Goal: Information Seeking & Learning: Learn about a topic

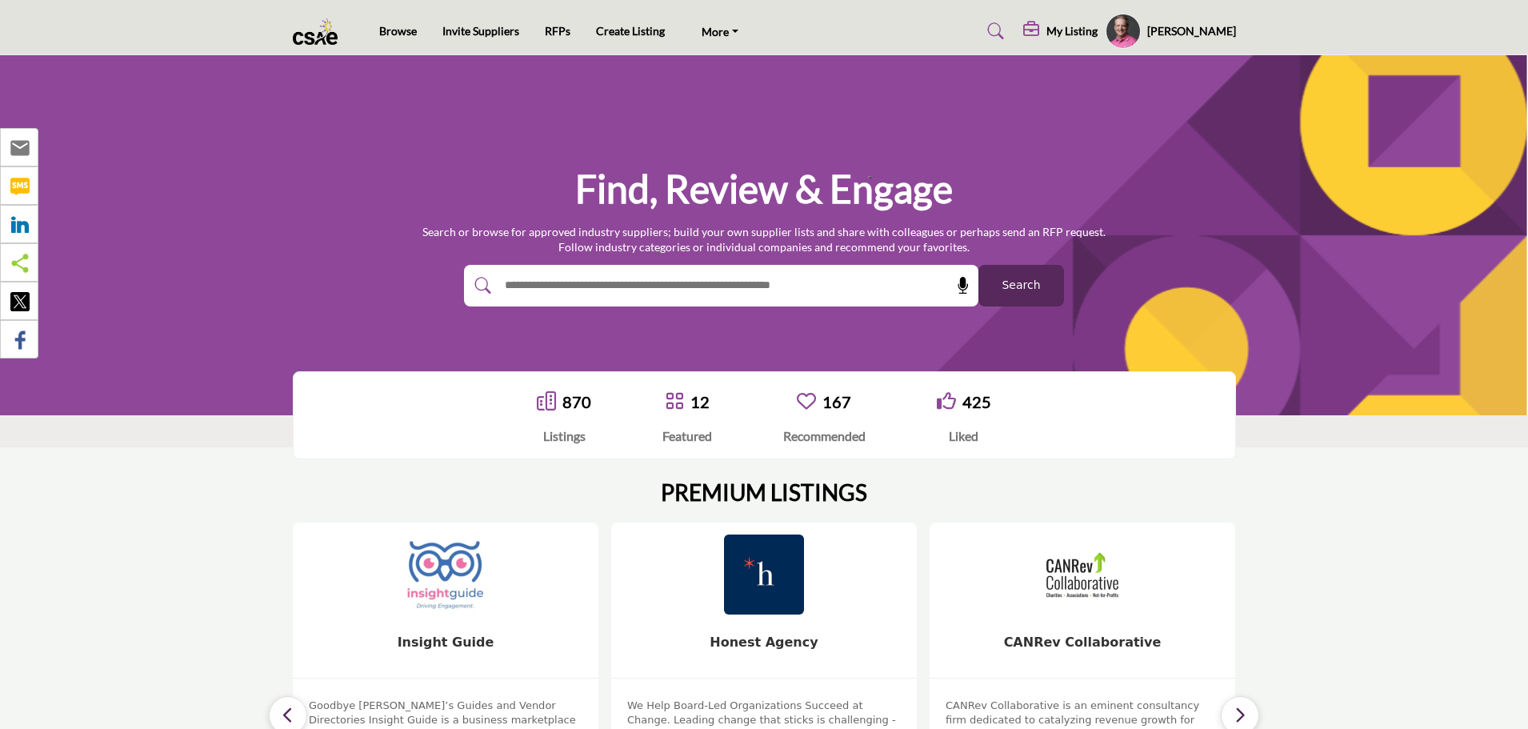
click at [1389, 481] on section "PREMIUM LISTINGS 14 Follow View More 14 Follow 5" at bounding box center [764, 674] width 1528 height 455
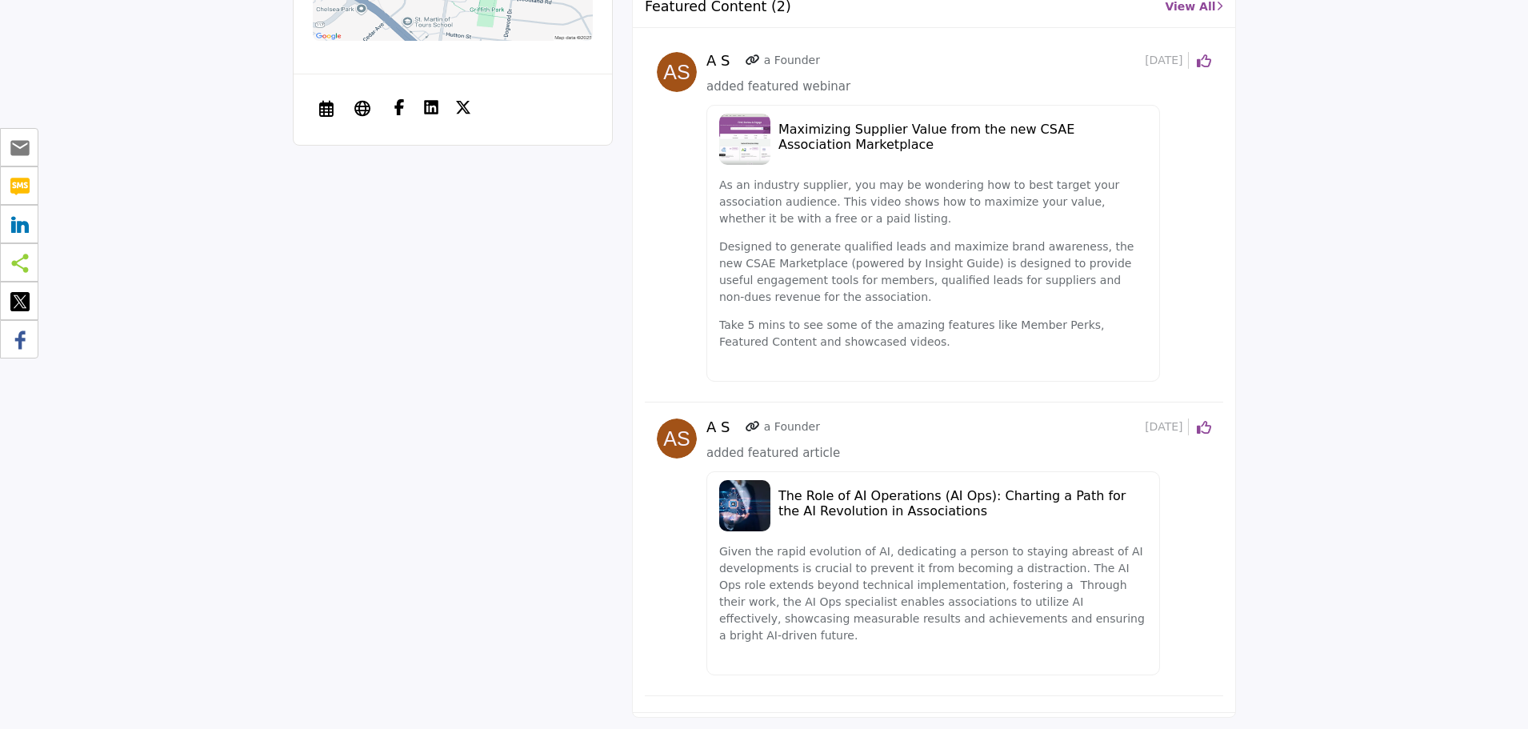
scroll to position [1999, 0]
click at [845, 486] on h5 "The Role of AI Operations (AI Ops): Charting a Path for the AI Revolution in As…" at bounding box center [962, 501] width 369 height 30
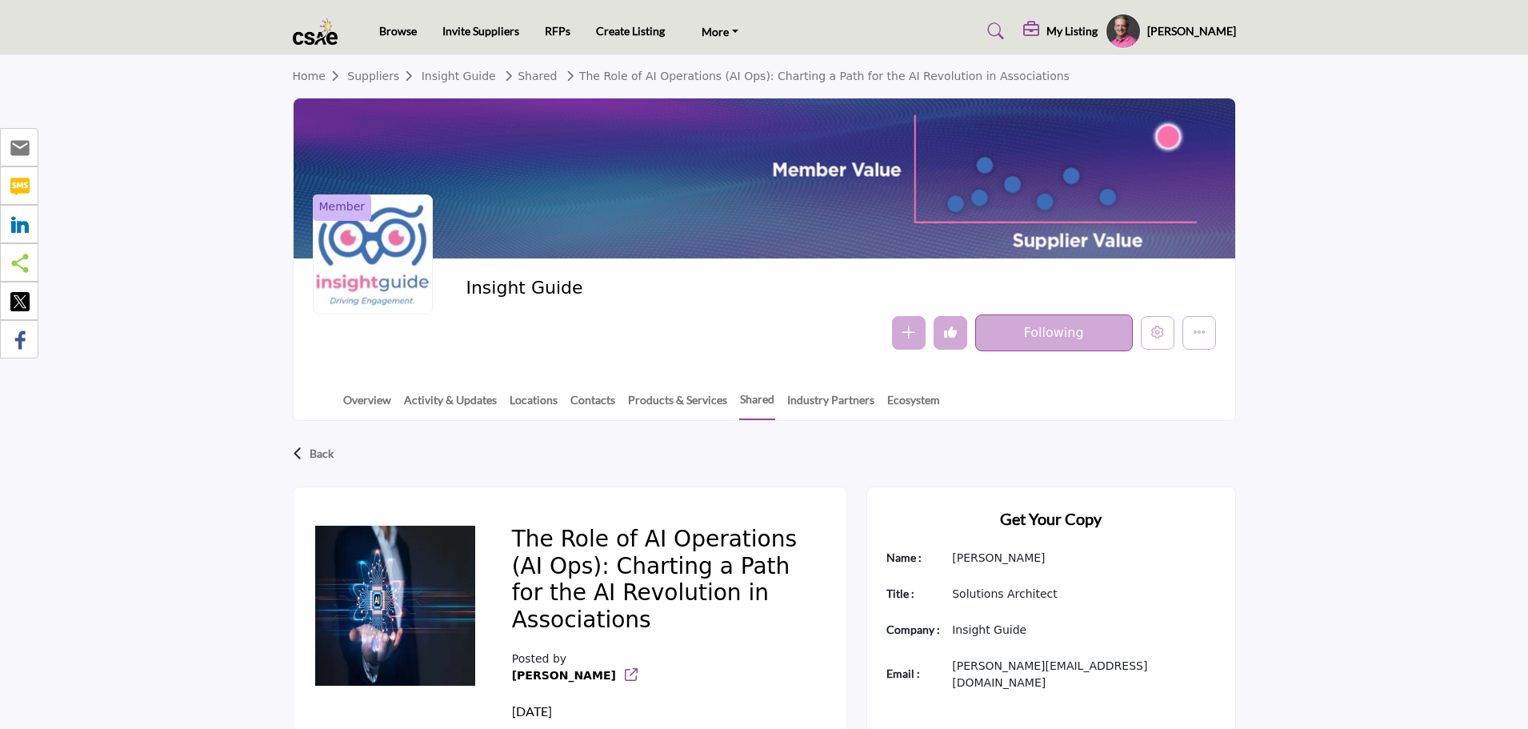
click at [1097, 32] on h5 "My Listing" at bounding box center [1071, 31] width 51 height 14
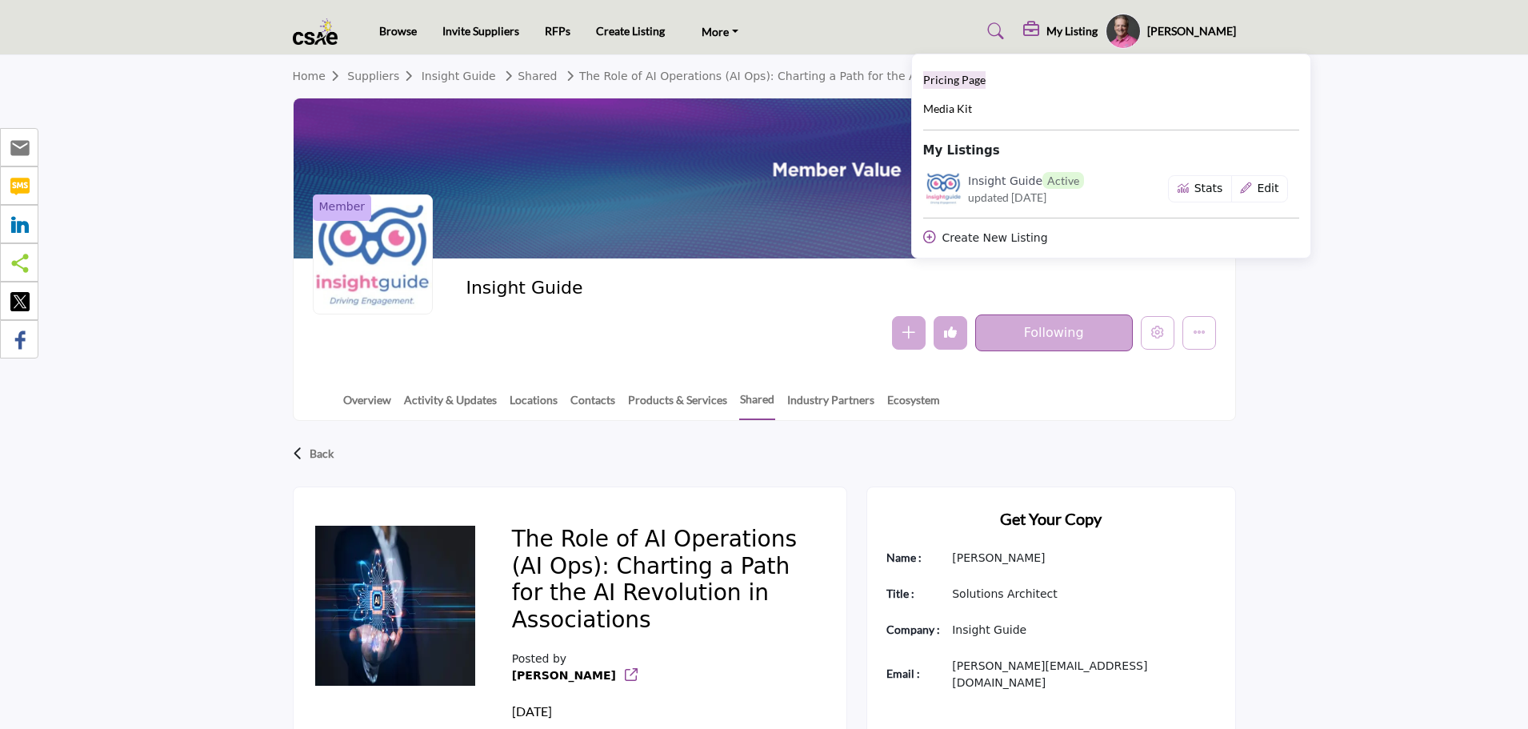
click at [985, 81] on span "Pricing Page" at bounding box center [954, 80] width 62 height 14
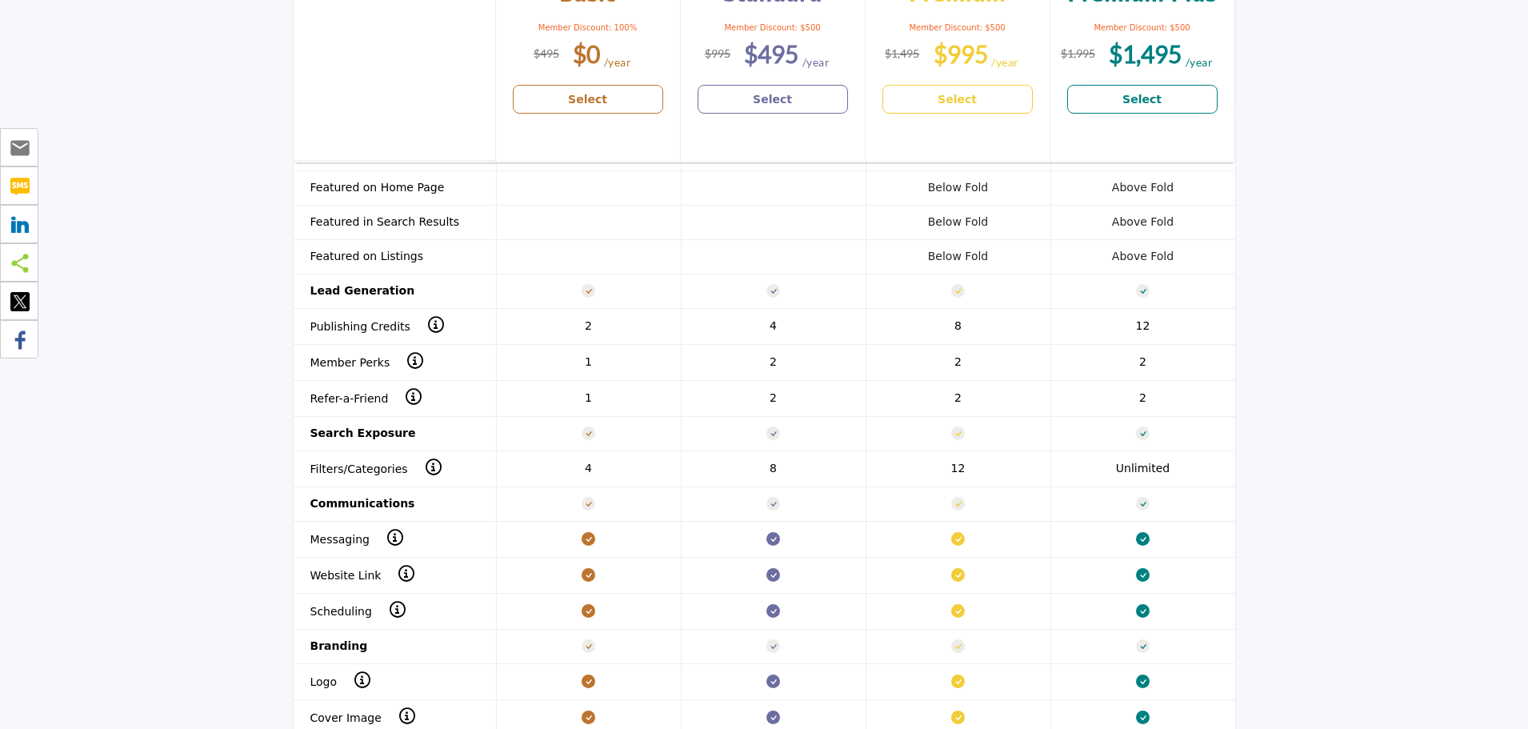
scroll to position [1520, 0]
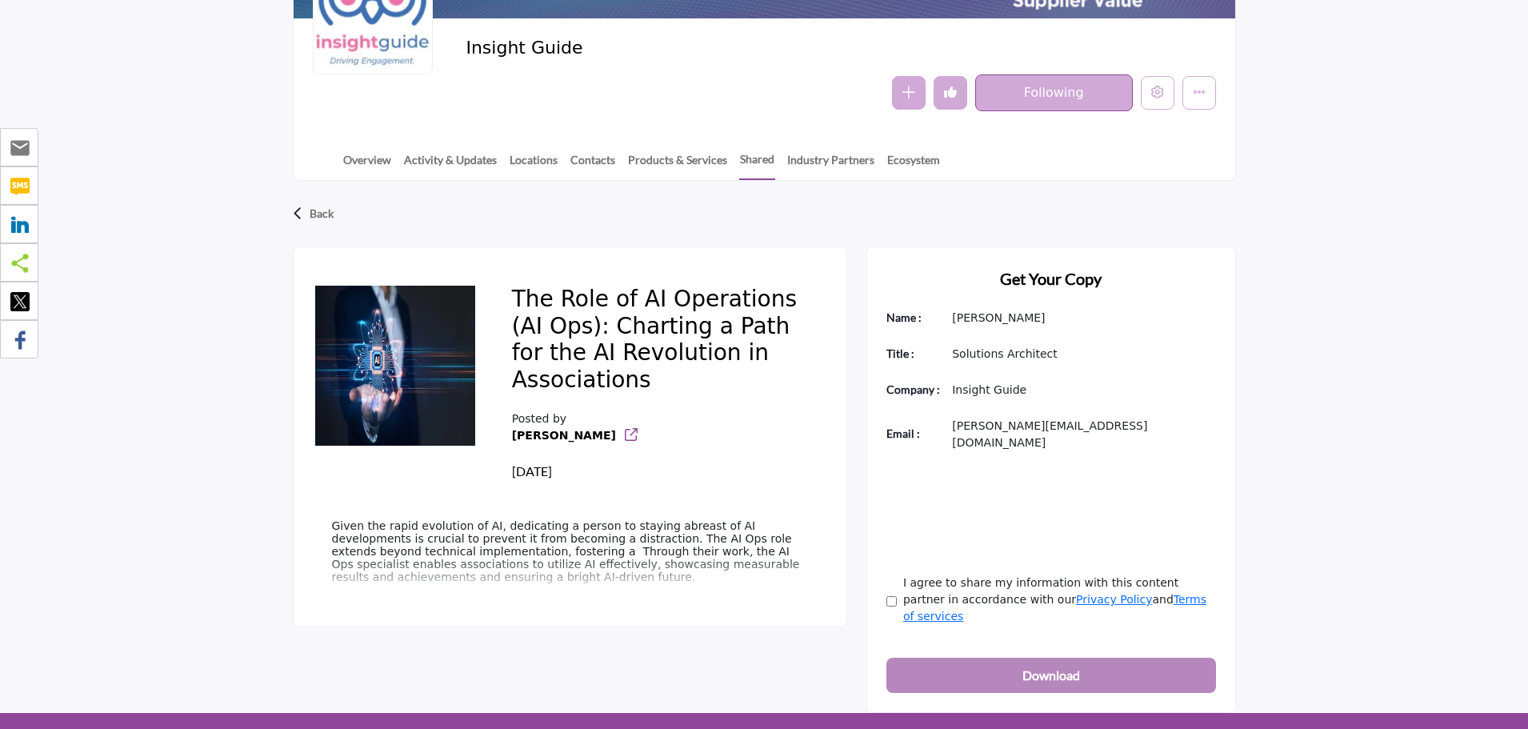
scroll to position [320, 0]
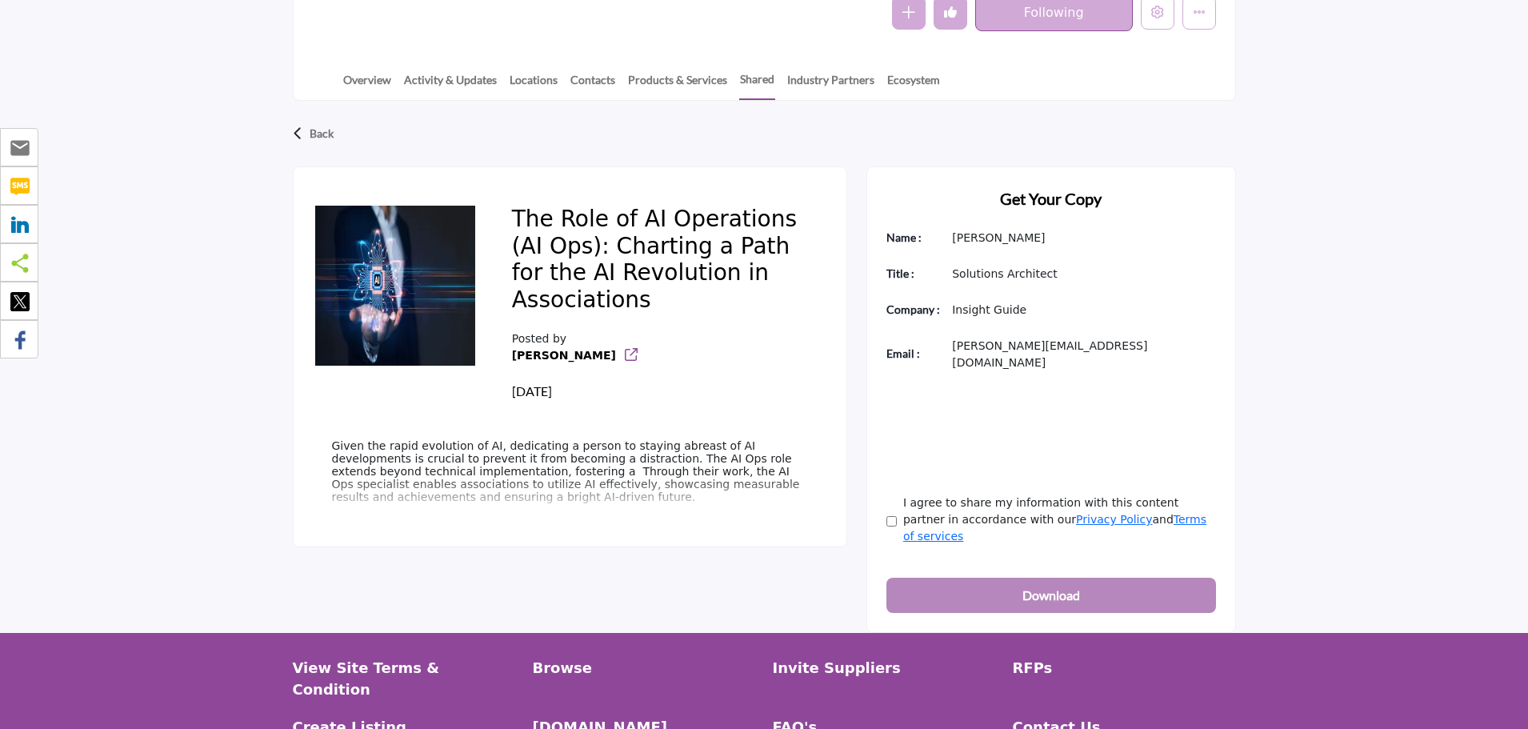
click at [852, 469] on div "The Role of AI Operations (AI Ops): Charting a Path for the AI Revolution in As…" at bounding box center [764, 399] width 943 height 466
click at [355, 78] on link "Overview" at bounding box center [367, 85] width 50 height 28
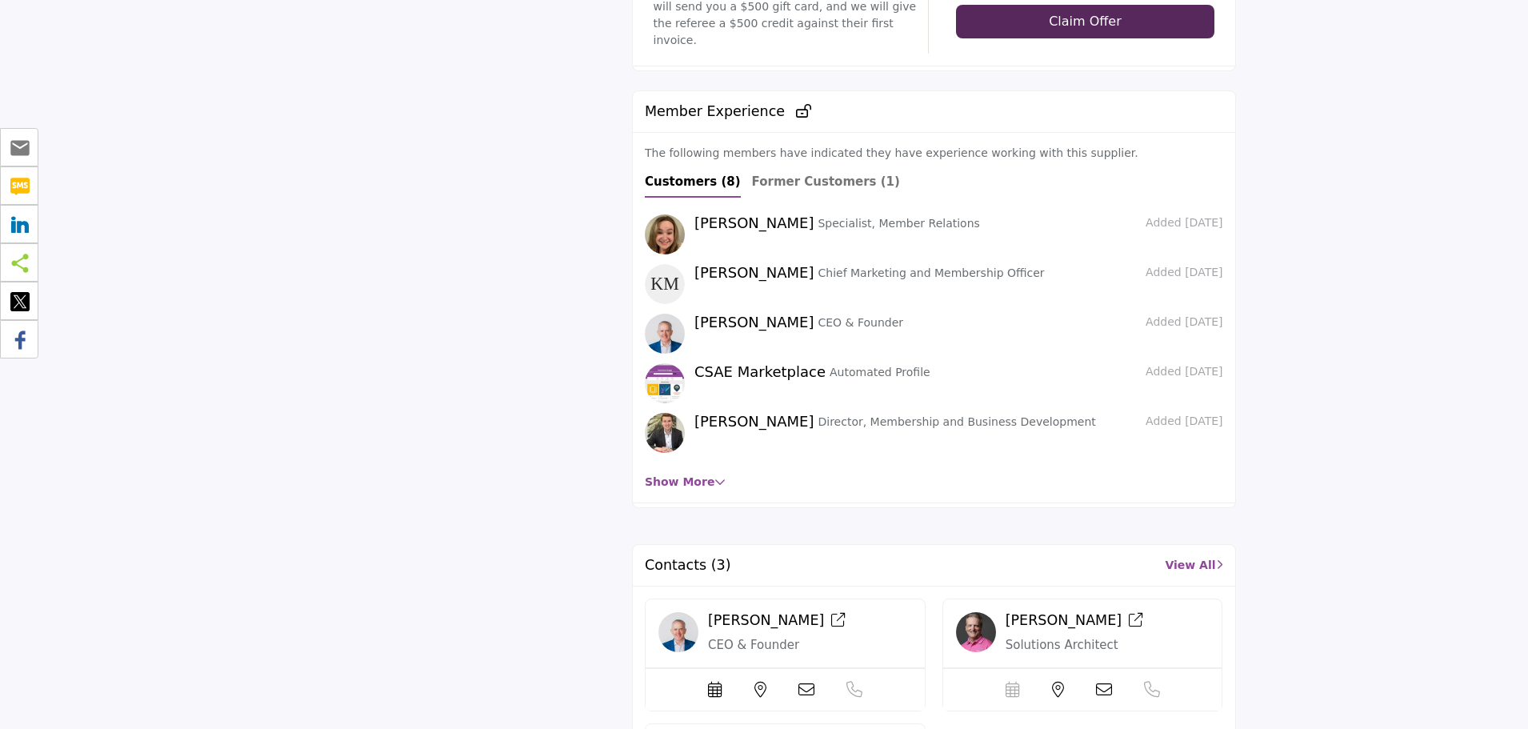
scroll to position [3352, 0]
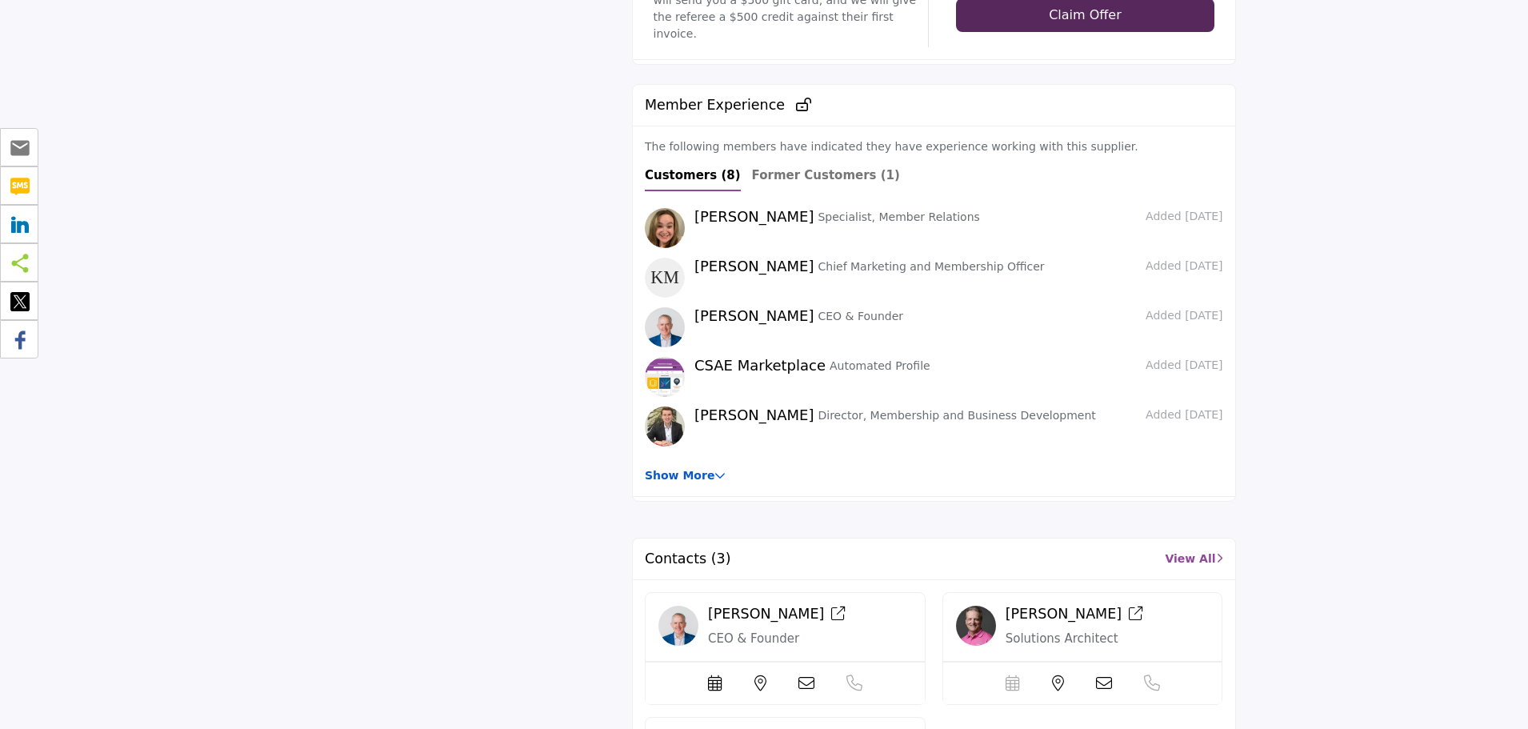
click at [682, 469] on link "Show More" at bounding box center [685, 475] width 81 height 13
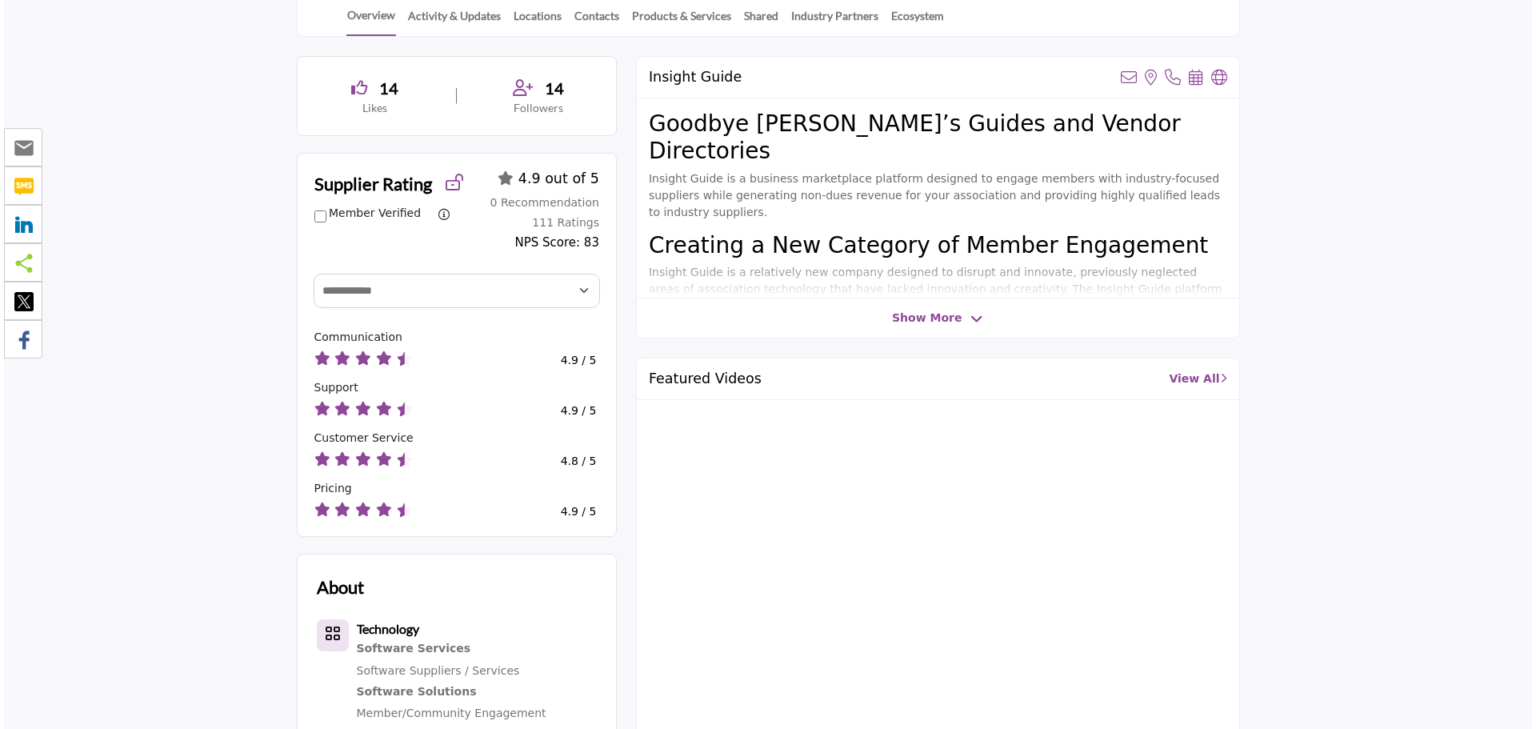
scroll to position [0, 0]
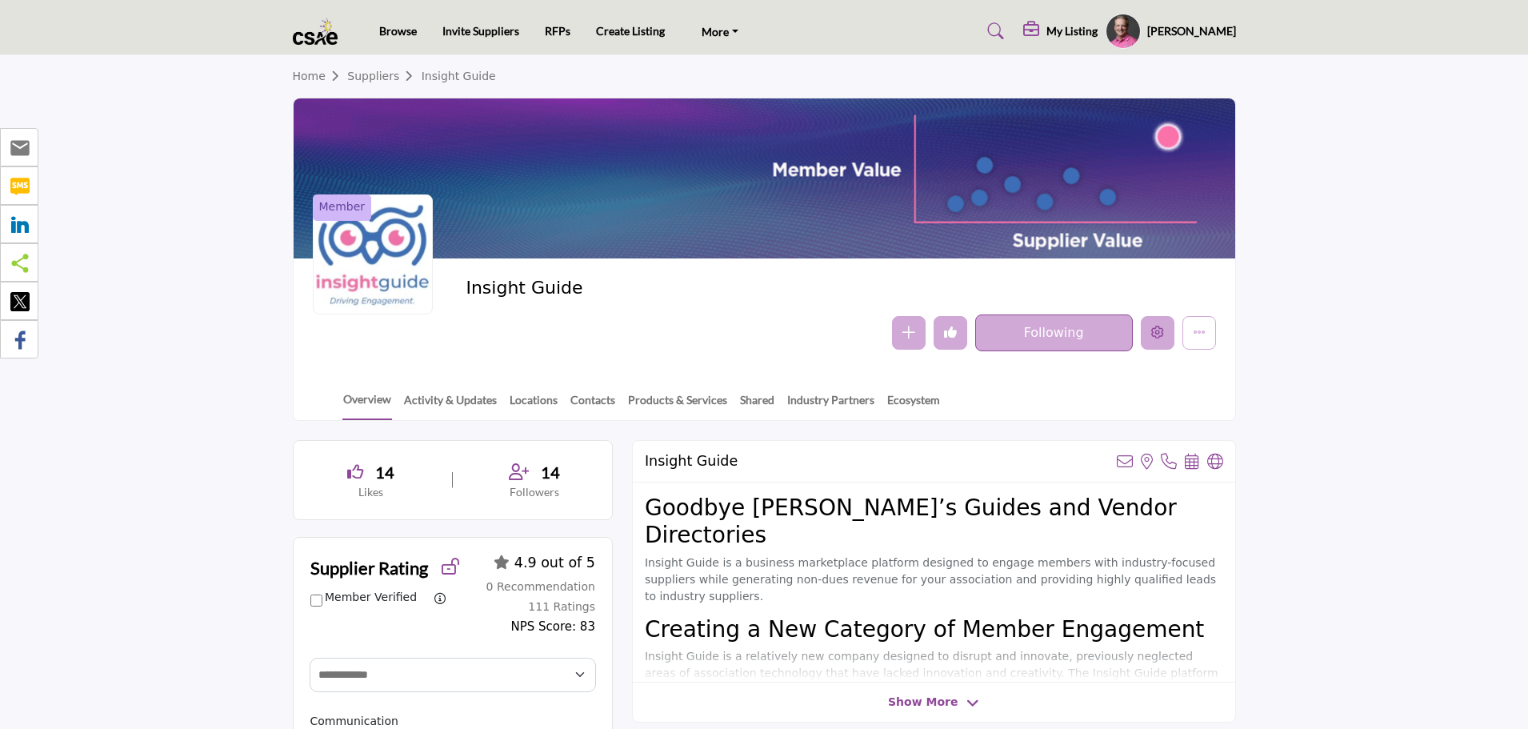
click at [1156, 338] on icon "Edit company" at bounding box center [1157, 332] width 13 height 13
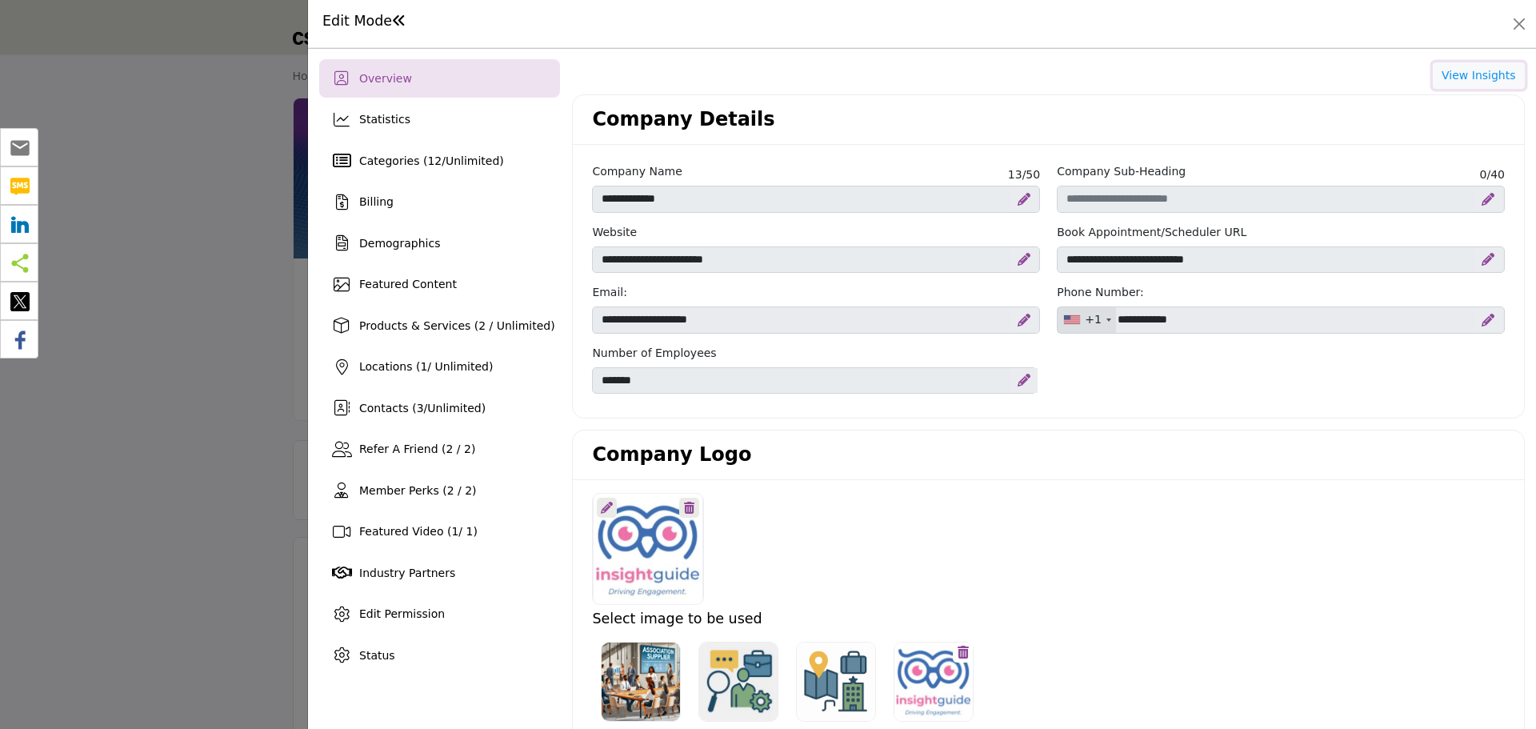
click at [1451, 80] on button "View Insights" at bounding box center [1478, 75] width 92 height 27
click at [358, 125] on div "Statistics" at bounding box center [439, 120] width 241 height 38
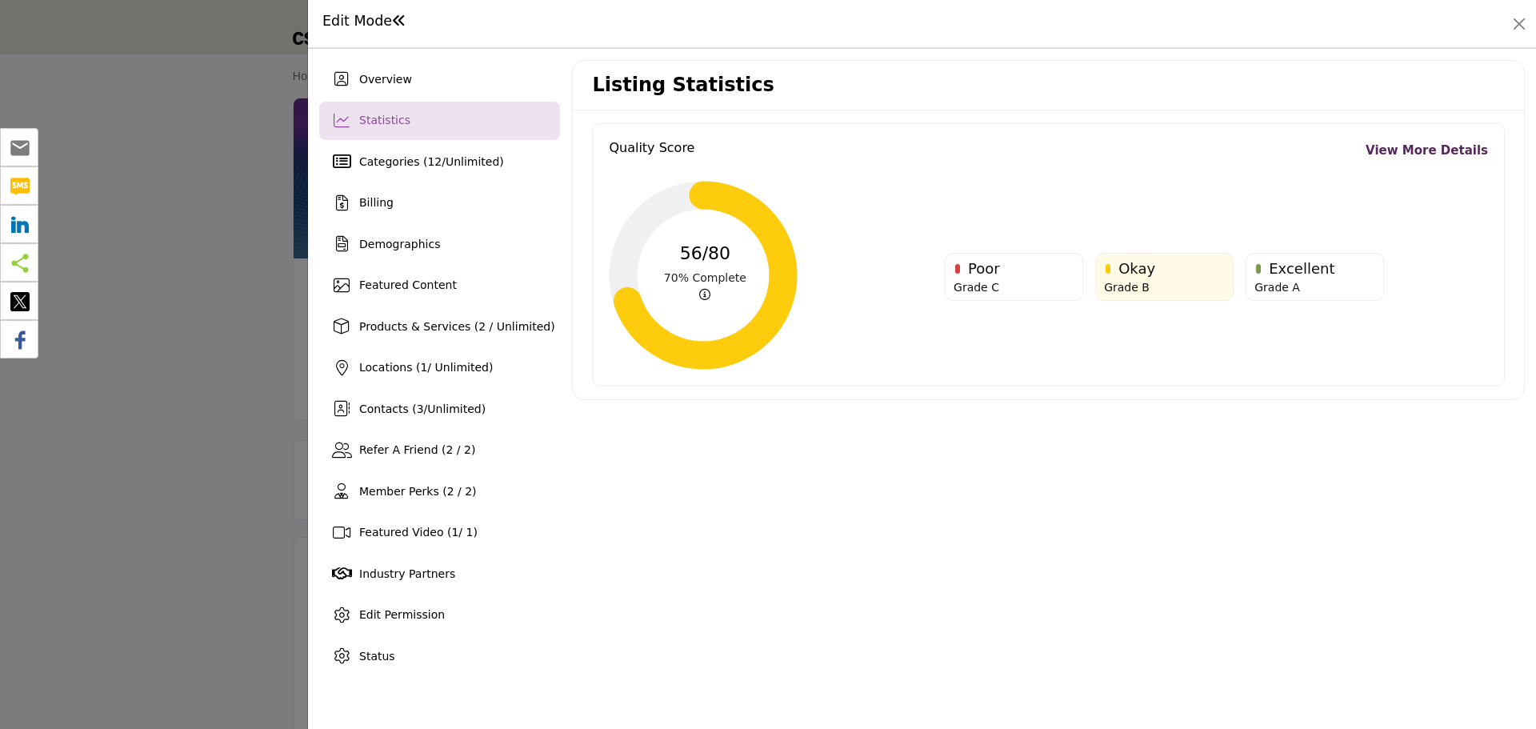
click at [1414, 149] on link "View More Details" at bounding box center [1426, 151] width 122 height 18
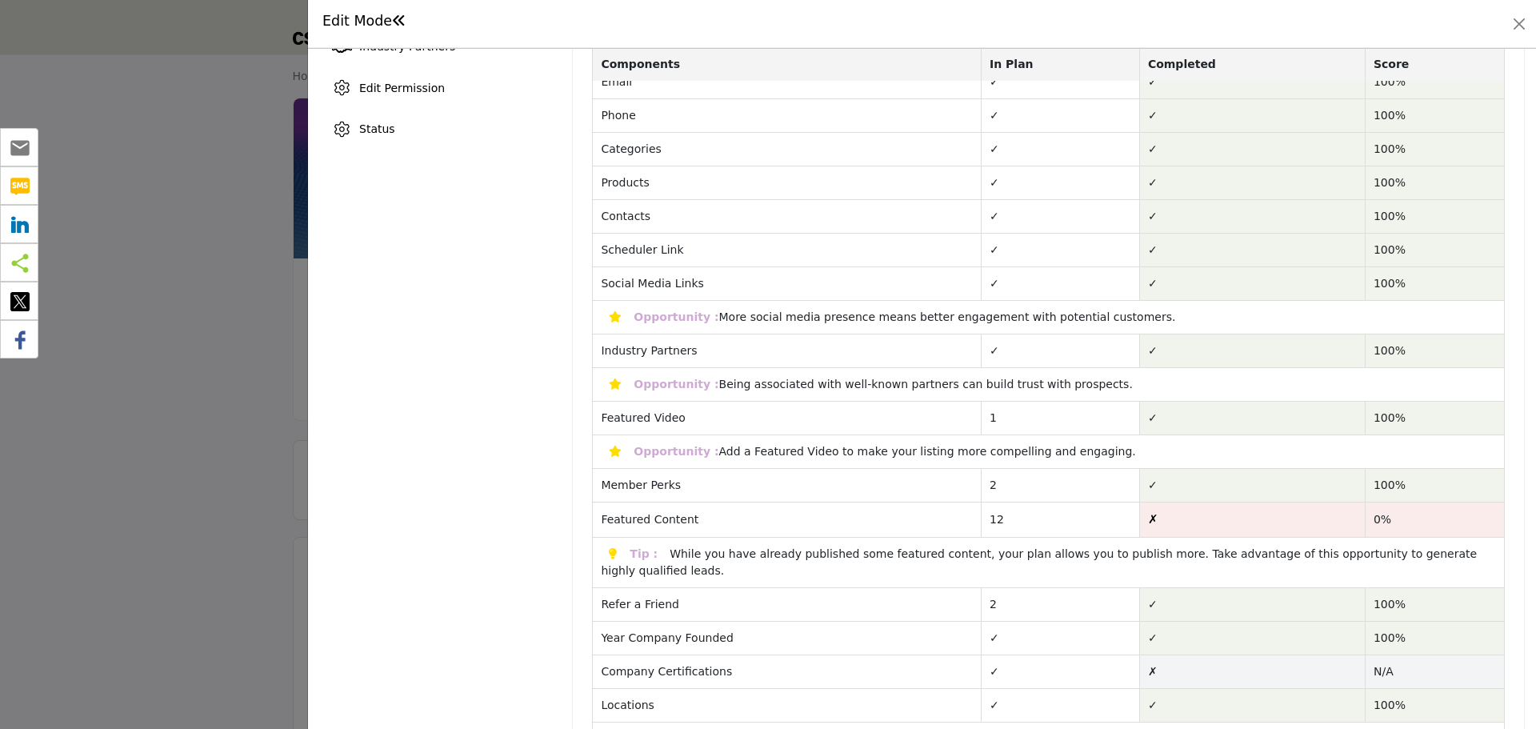
scroll to position [573, 0]
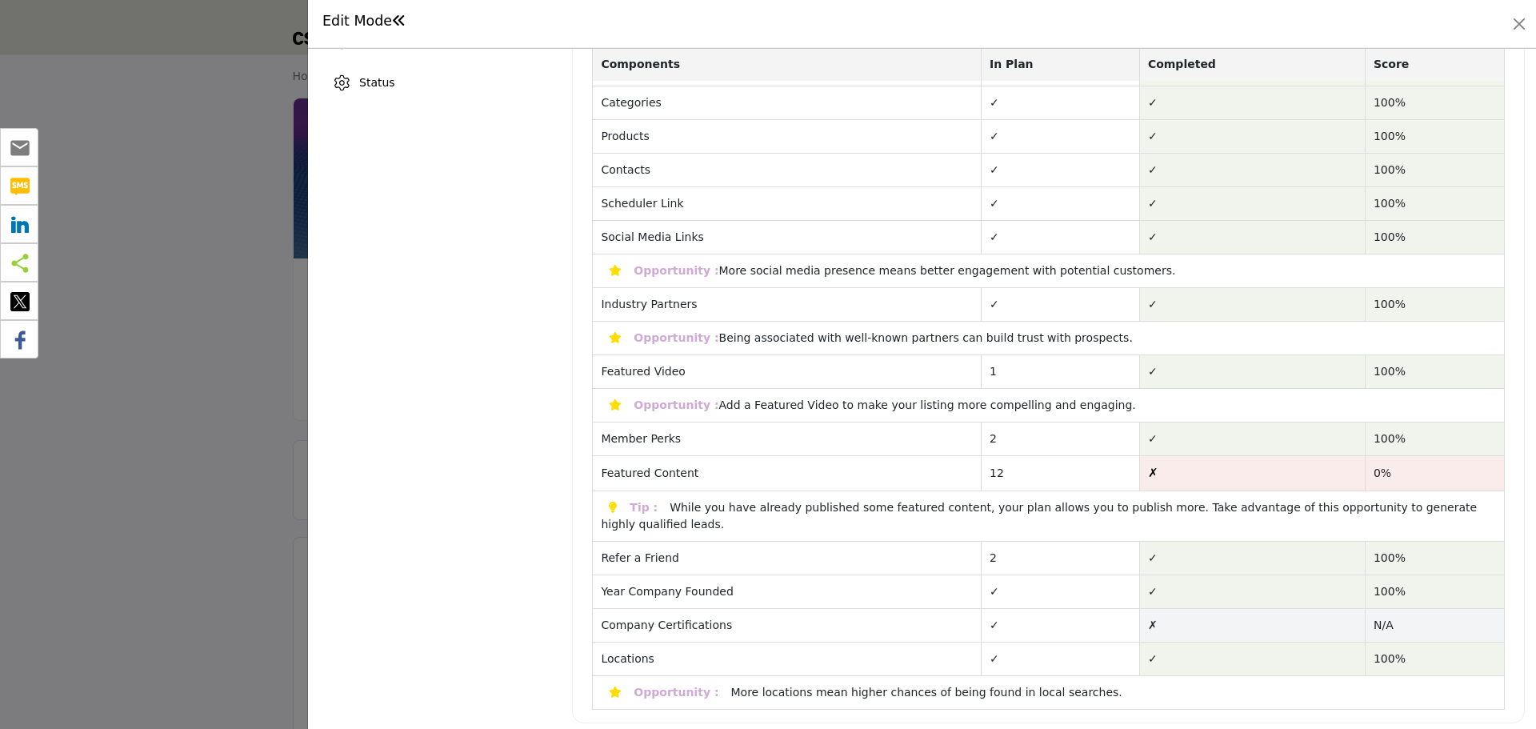
drag, startPoint x: 1070, startPoint y: 334, endPoint x: 606, endPoint y: 334, distance: 463.9
click at [606, 334] on div "Opportunity : Being associated with well-known partners can build trust with pr…" at bounding box center [867, 337] width 548 height 13
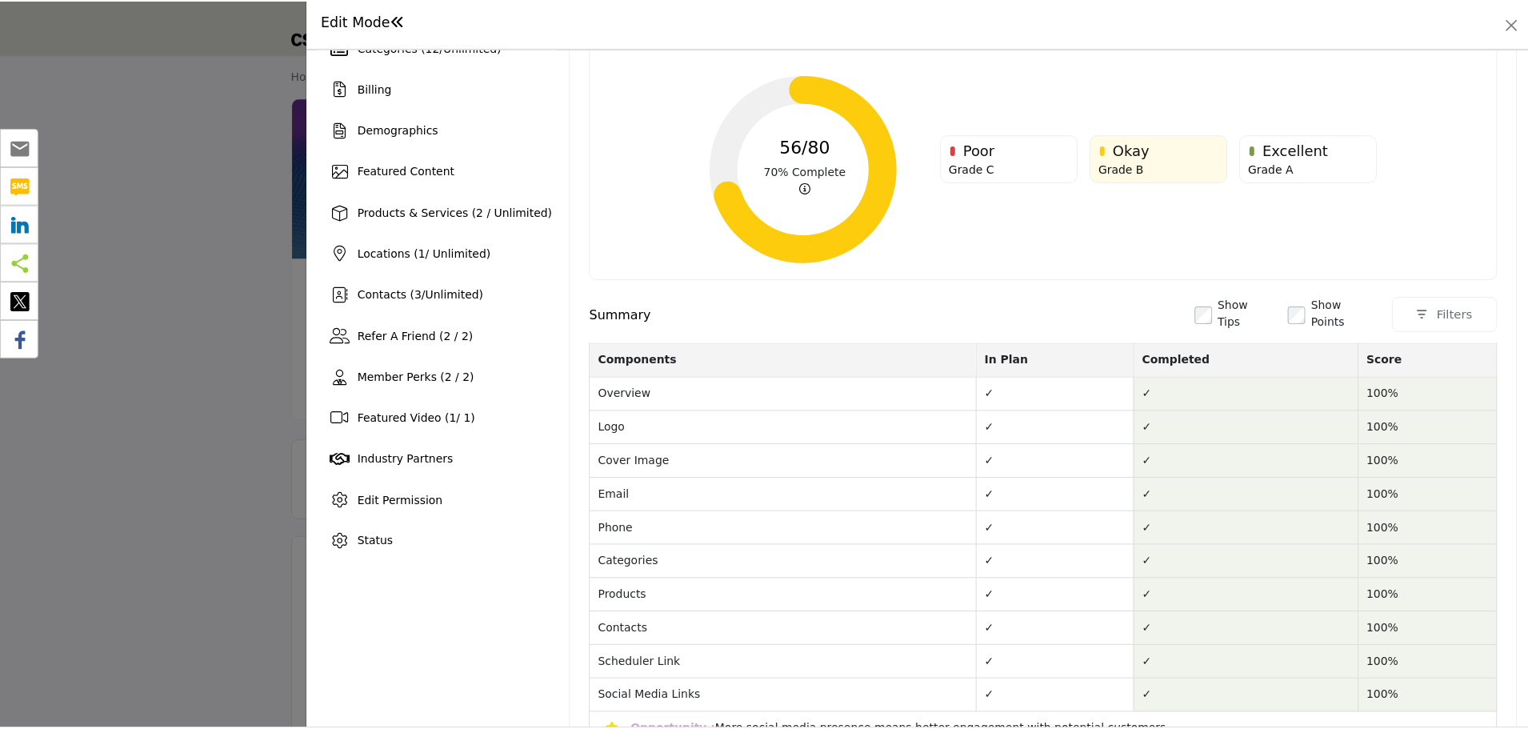
scroll to position [93, 0]
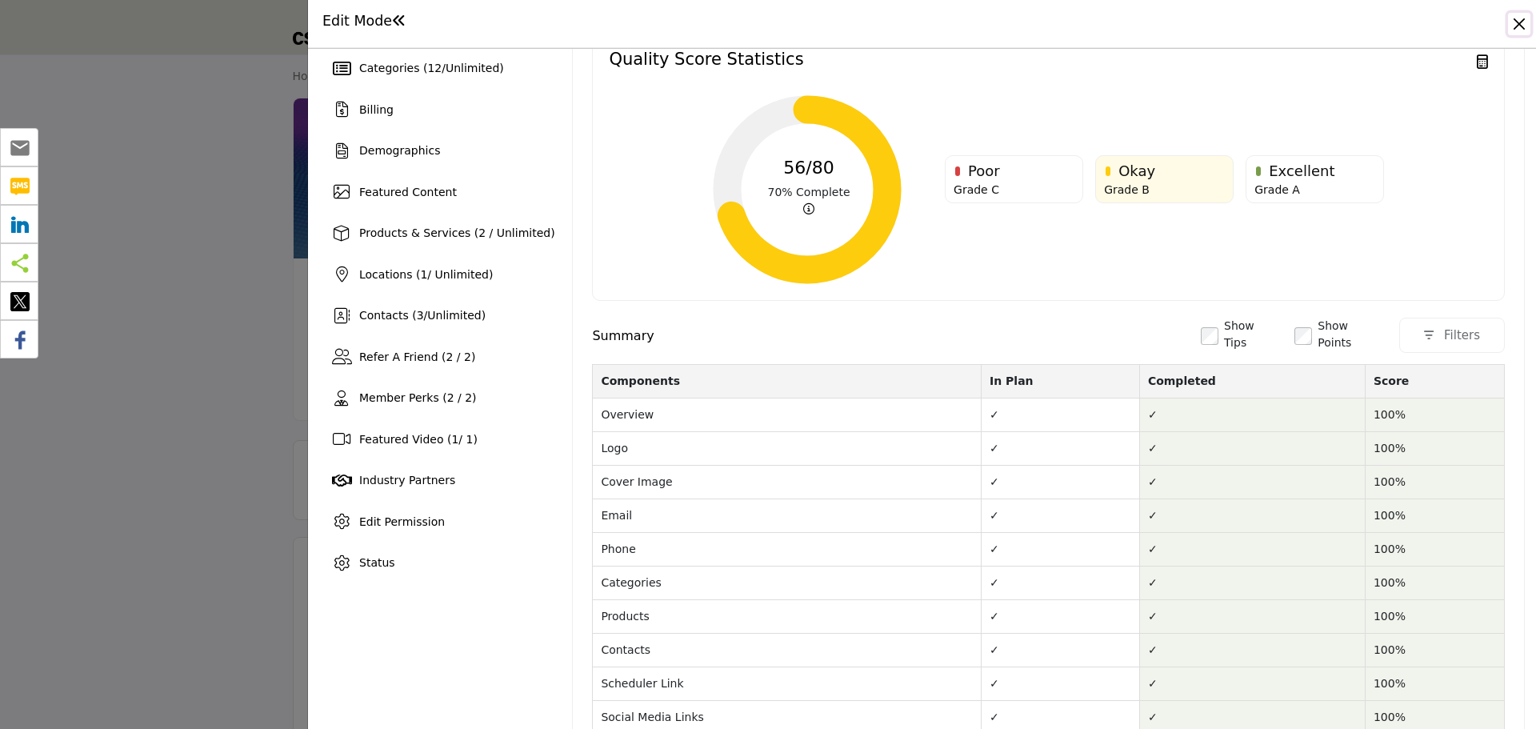
click at [1512, 22] on button "Close" at bounding box center [1519, 24] width 22 height 22
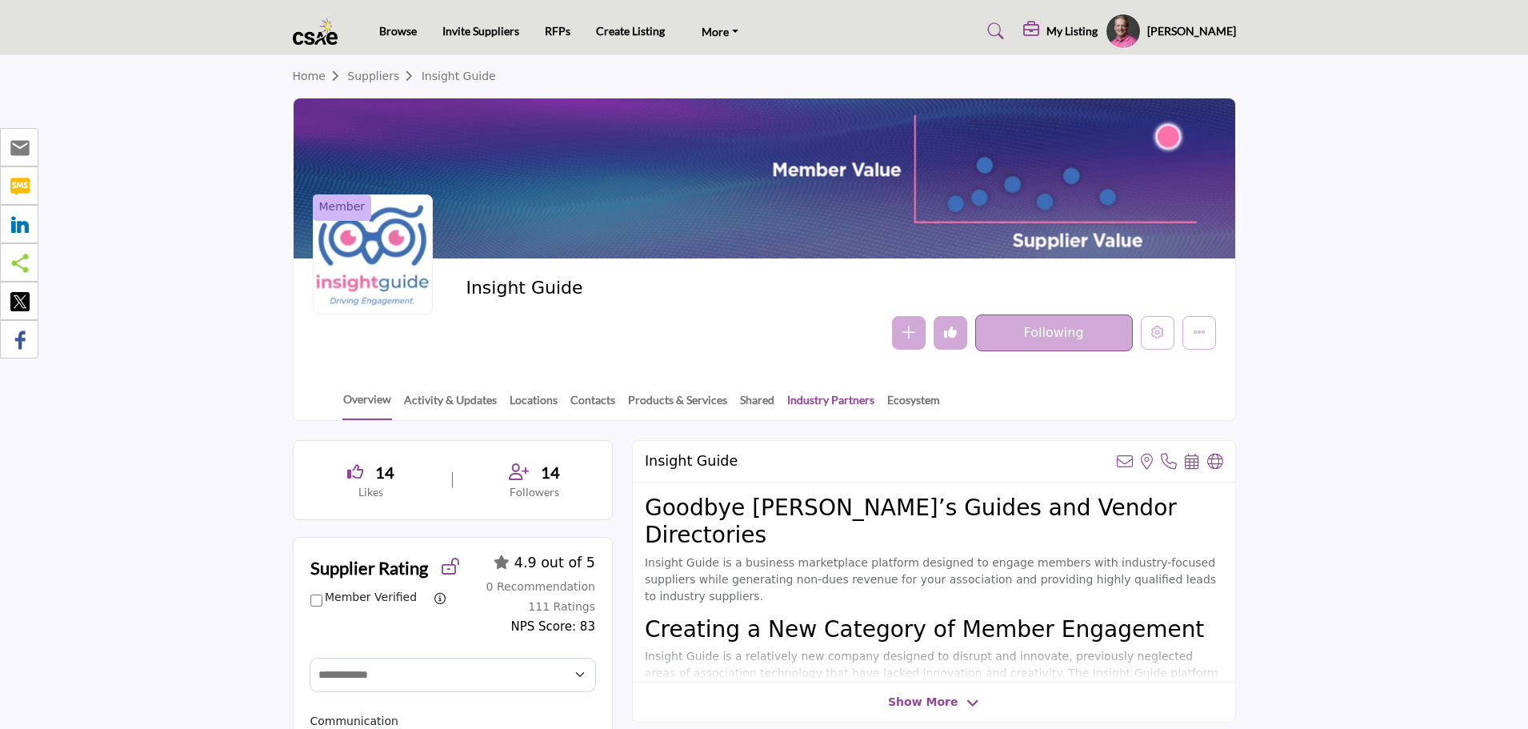
click at [829, 396] on link "Industry Partners" at bounding box center [830, 405] width 89 height 28
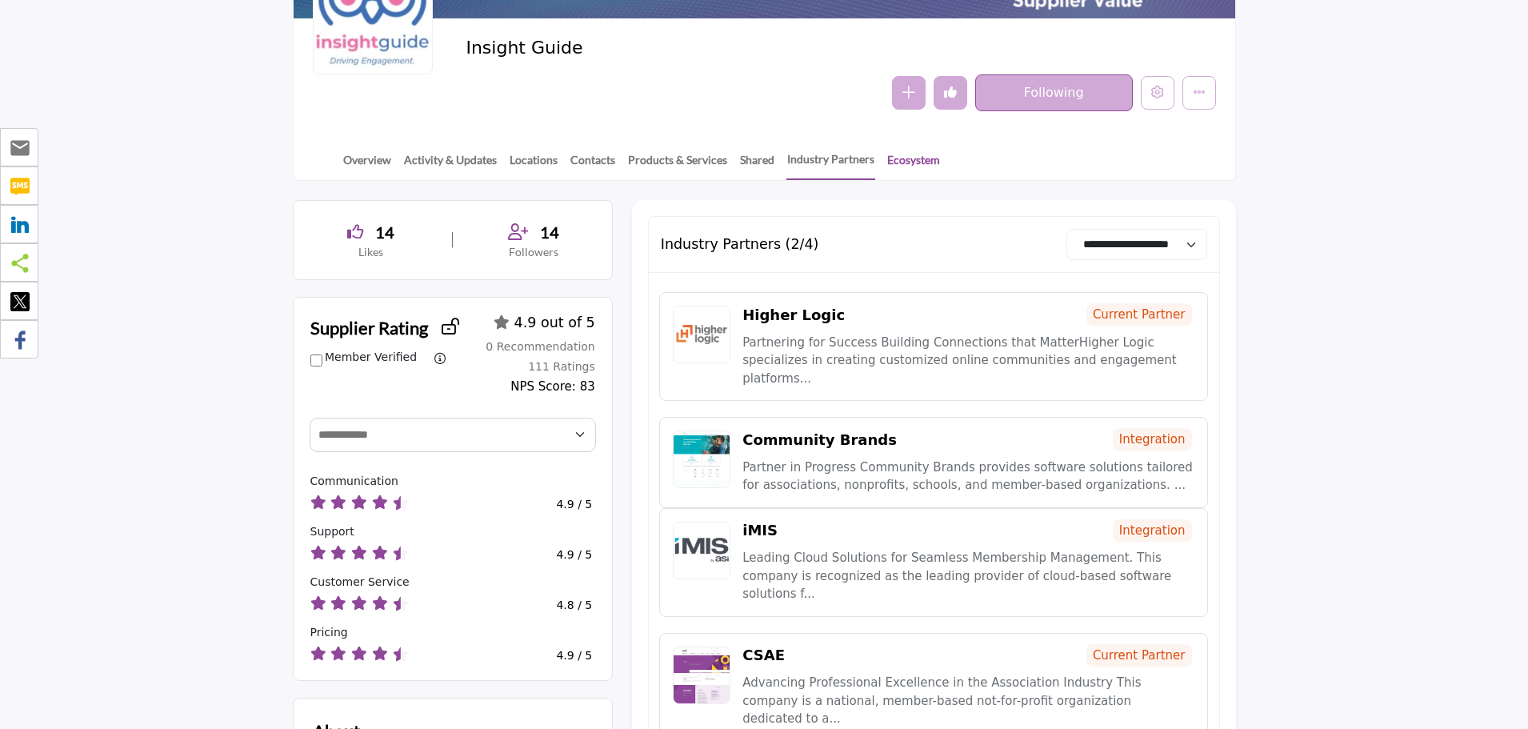
scroll to position [240, 0]
click at [909, 168] on link "Ecosystem" at bounding box center [913, 165] width 54 height 28
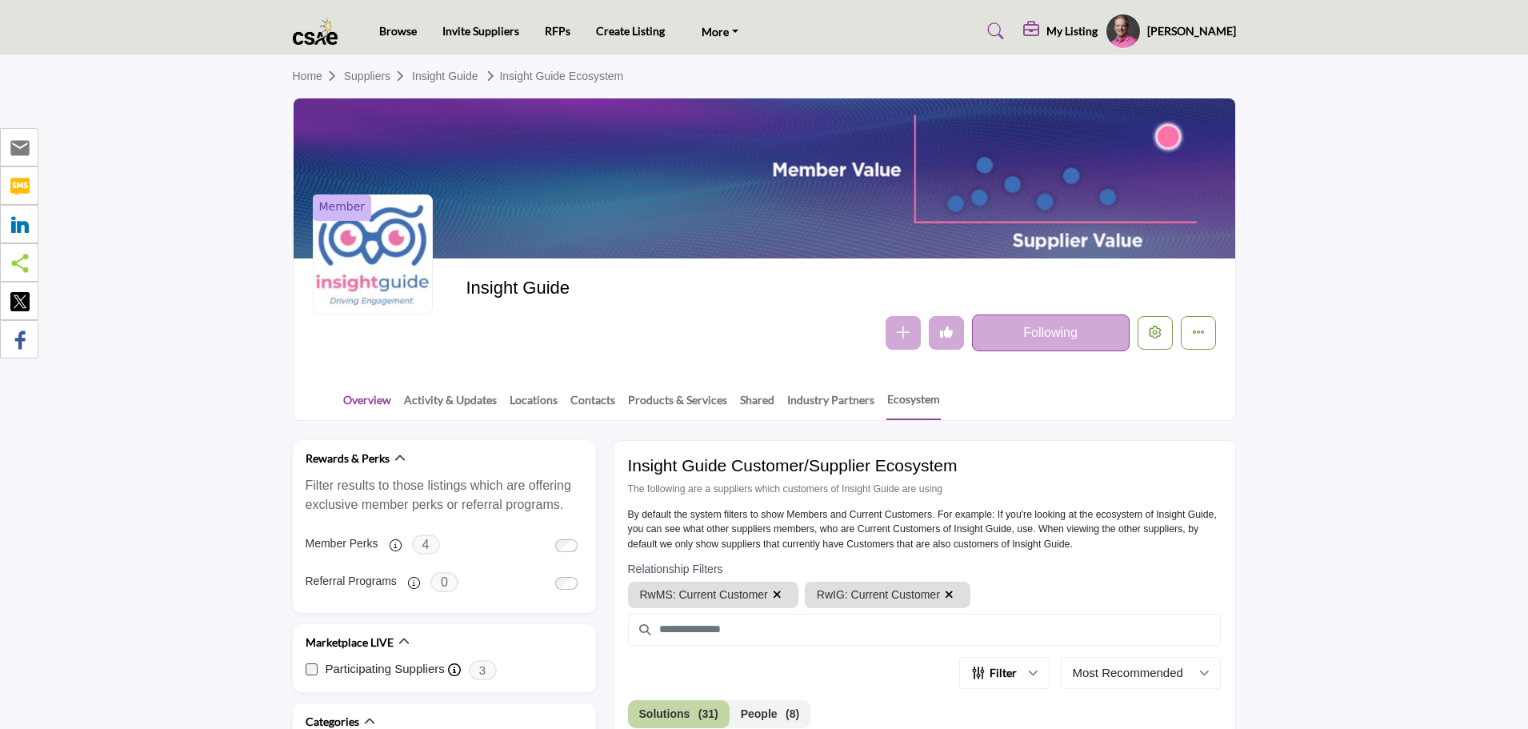
click at [379, 401] on link "Overview" at bounding box center [367, 405] width 50 height 28
